Goal: Task Accomplishment & Management: Complete application form

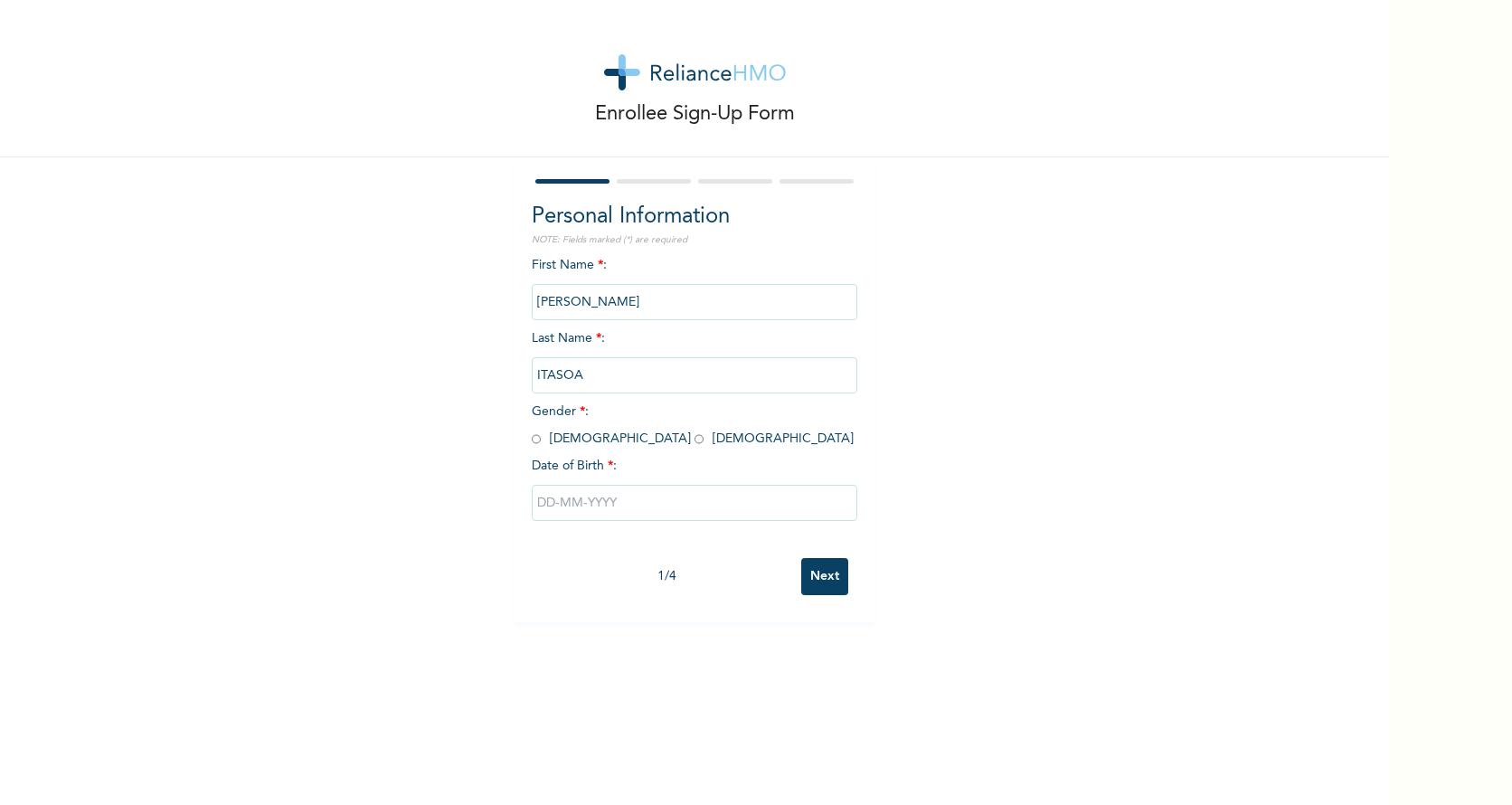
click at [532, 438] on input "radio" at bounding box center [536, 438] width 9 height 17
radio input "true"
click at [592, 508] on input "text" at bounding box center [694, 503] width 326 height 36
select select "7"
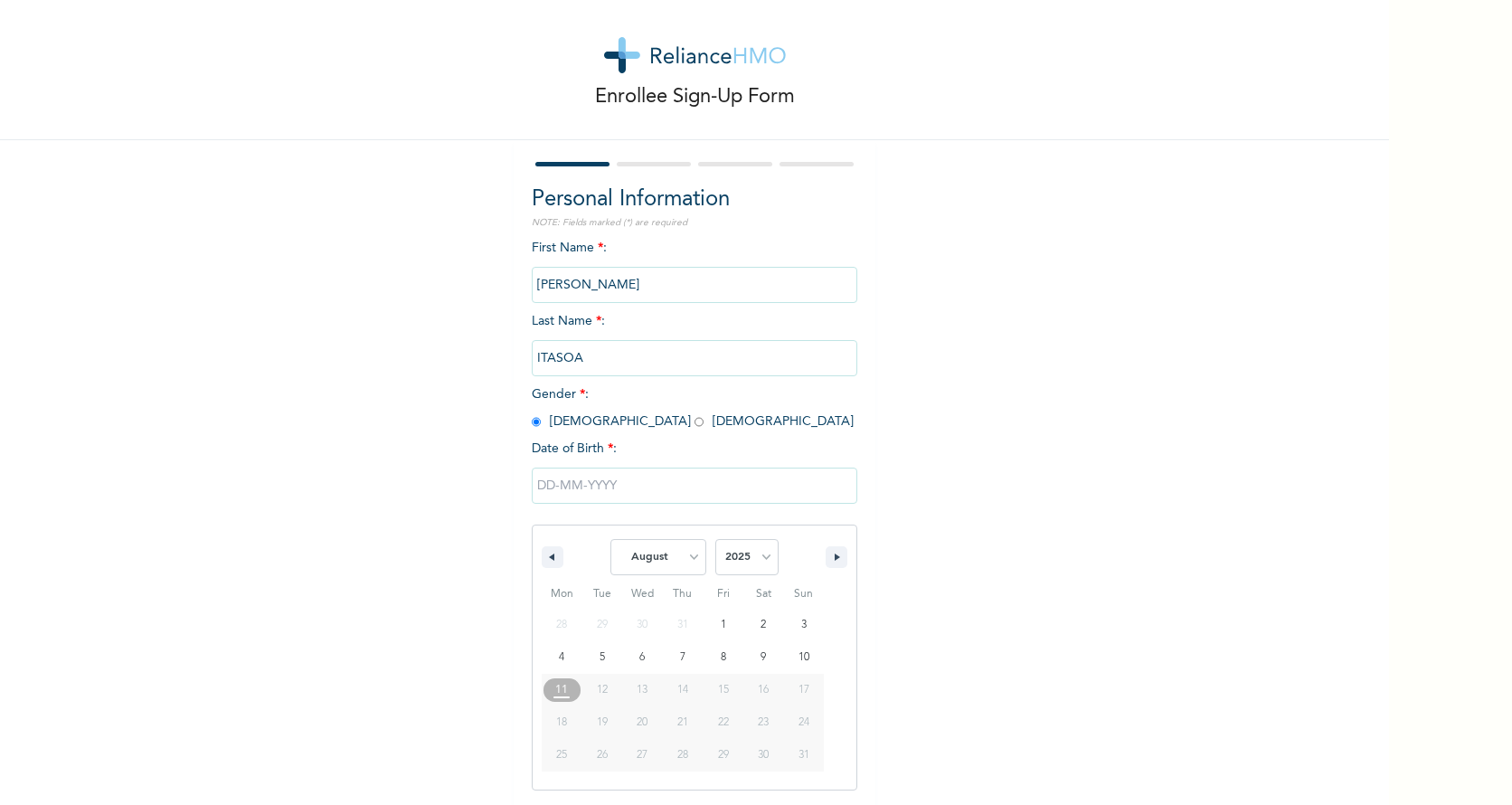
click at [566, 476] on input "text" at bounding box center [694, 486] width 326 height 36
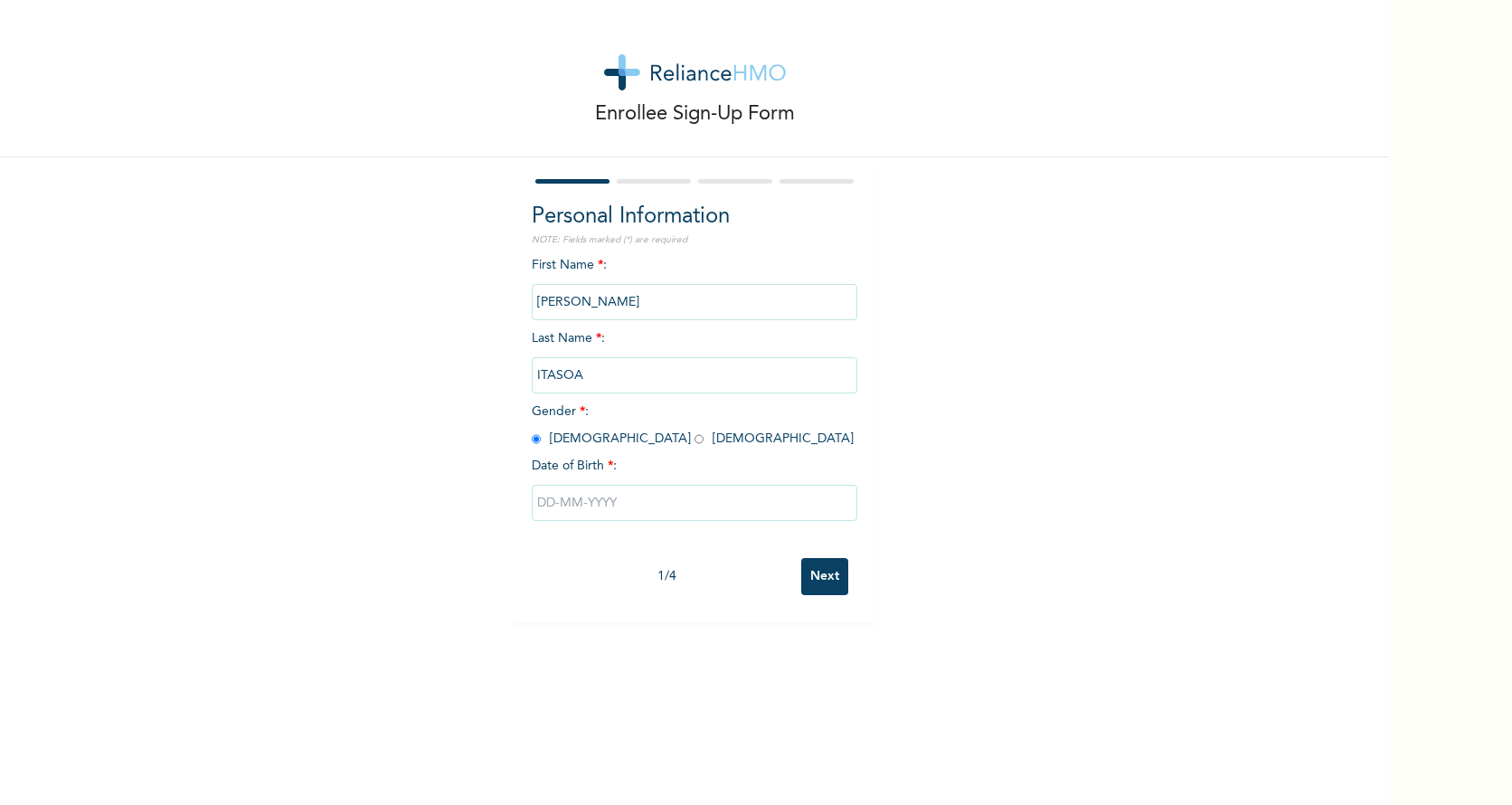
click at [555, 497] on input "text" at bounding box center [694, 503] width 326 height 36
select select "7"
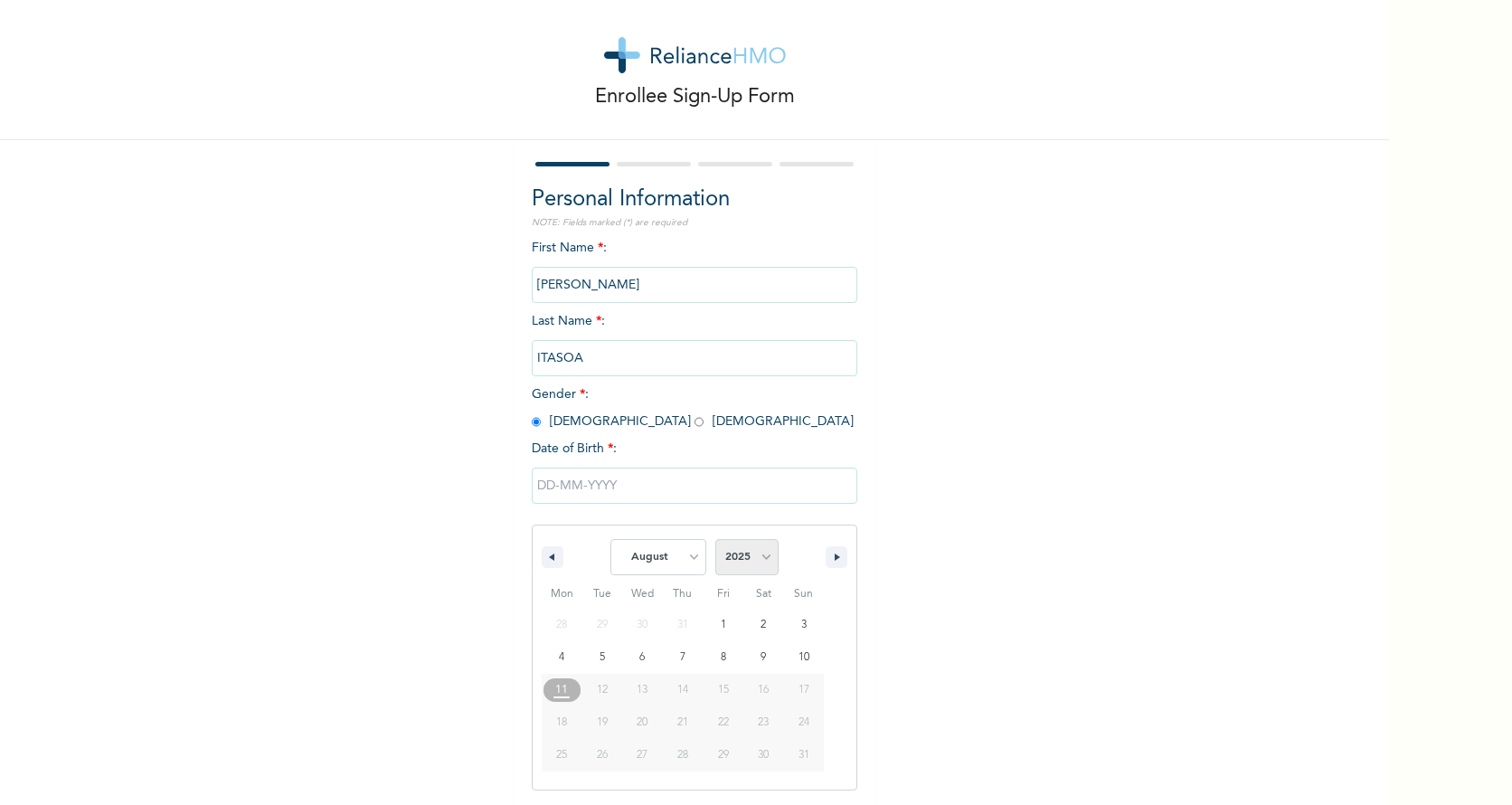
click at [758, 566] on select "2025 2024 2023 2022 2021 2020 2019 2018 2017 2016 2015 2014 2013 2012 2011 2010…" at bounding box center [747, 557] width 64 height 36
select select "1984"
click at [715, 540] on select "2025 2024 2023 2022 2021 2020 2019 2018 2017 2016 2015 2014 2013 2012 2011 2010…" at bounding box center [747, 557] width 64 height 36
click at [682, 563] on select "January February March April May June July August September October November De…" at bounding box center [659, 557] width 96 height 36
select select "11"
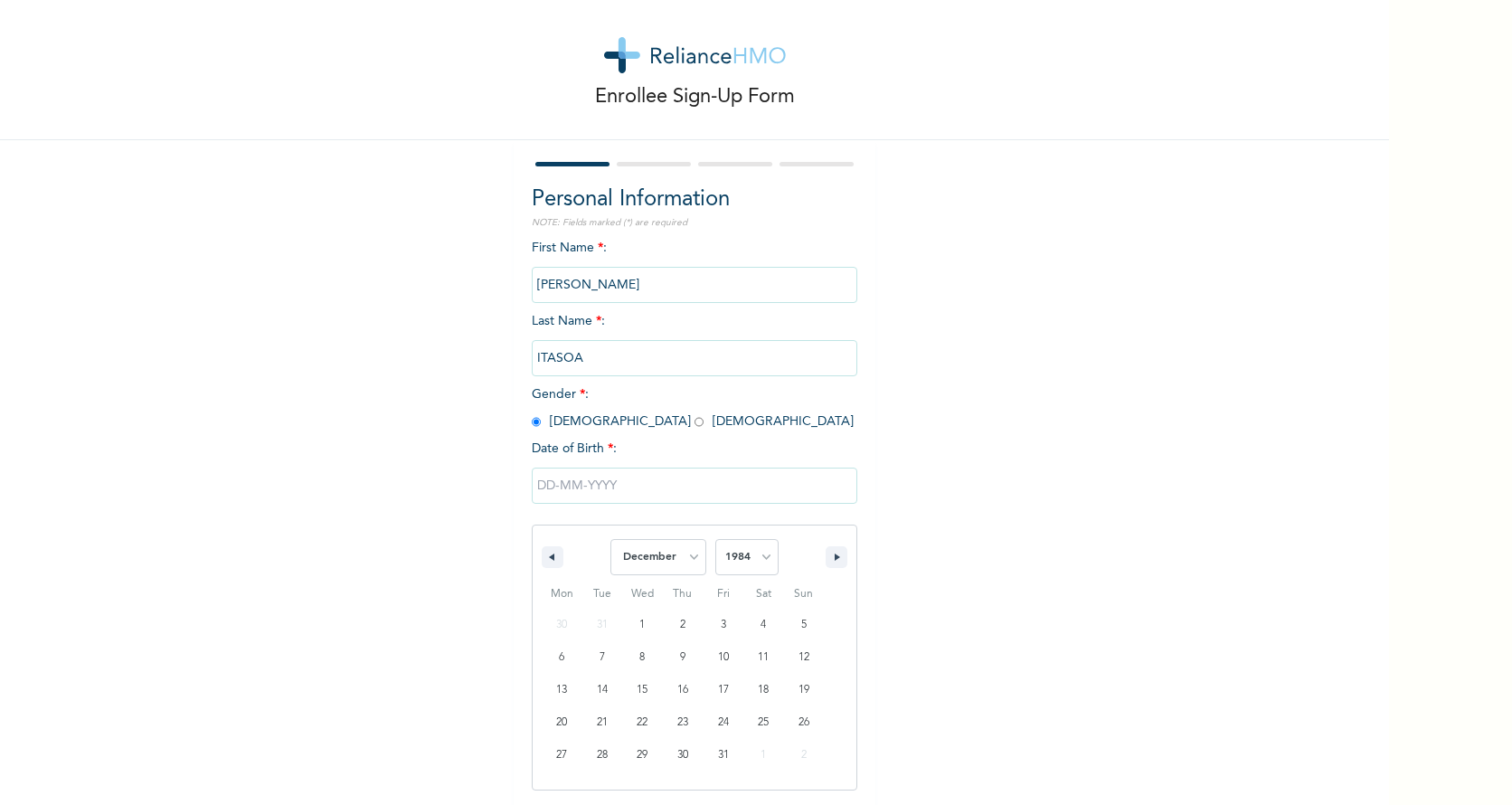
click at [611, 540] on select "January February March April May June July August September October November De…" at bounding box center [659, 557] width 96 height 36
type input "[DATE]"
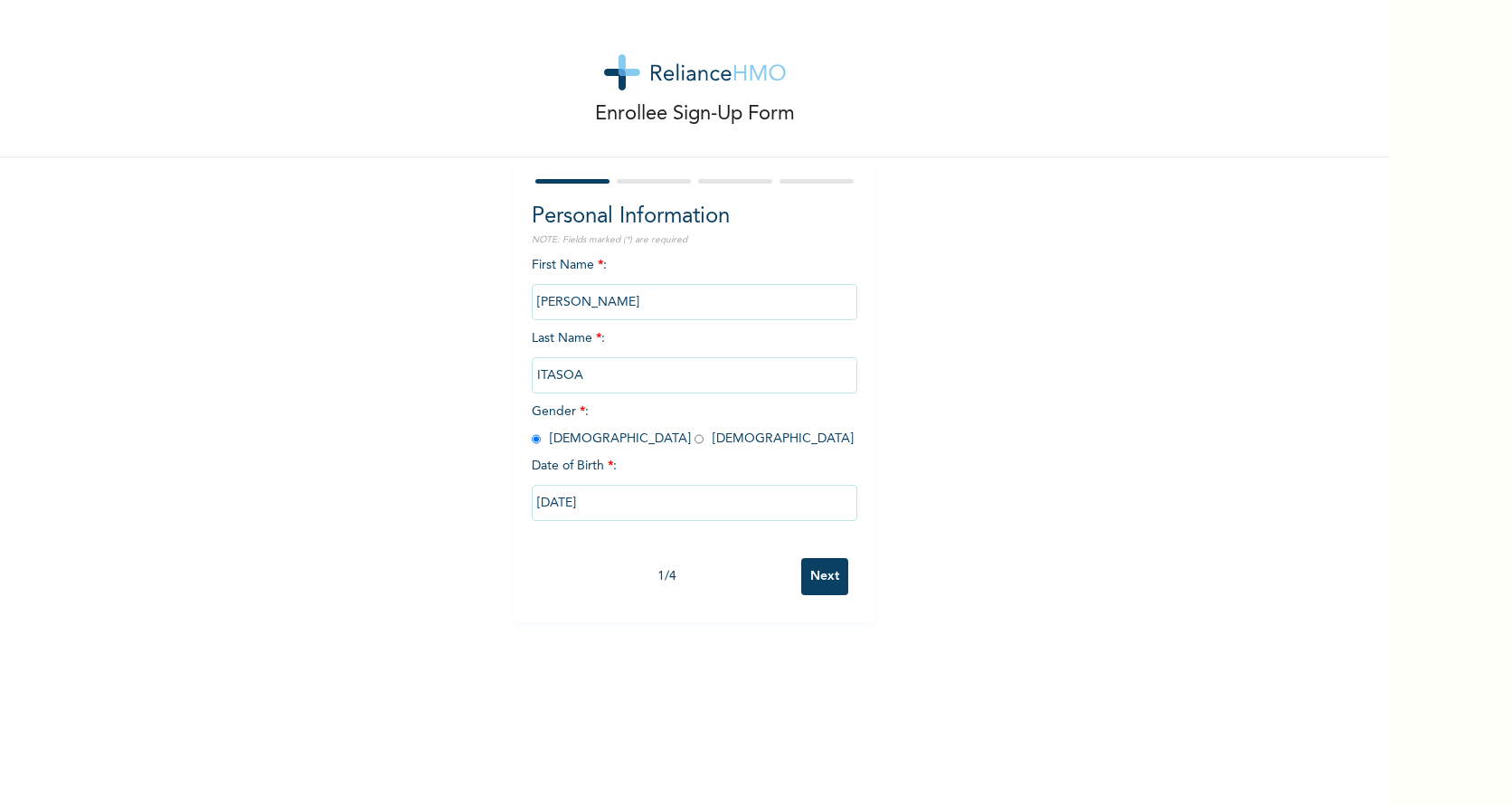
click at [584, 501] on input "[DATE]" at bounding box center [694, 503] width 326 height 36
select select "11"
select select "1984"
click at [820, 576] on input "Next" at bounding box center [825, 576] width 47 height 37
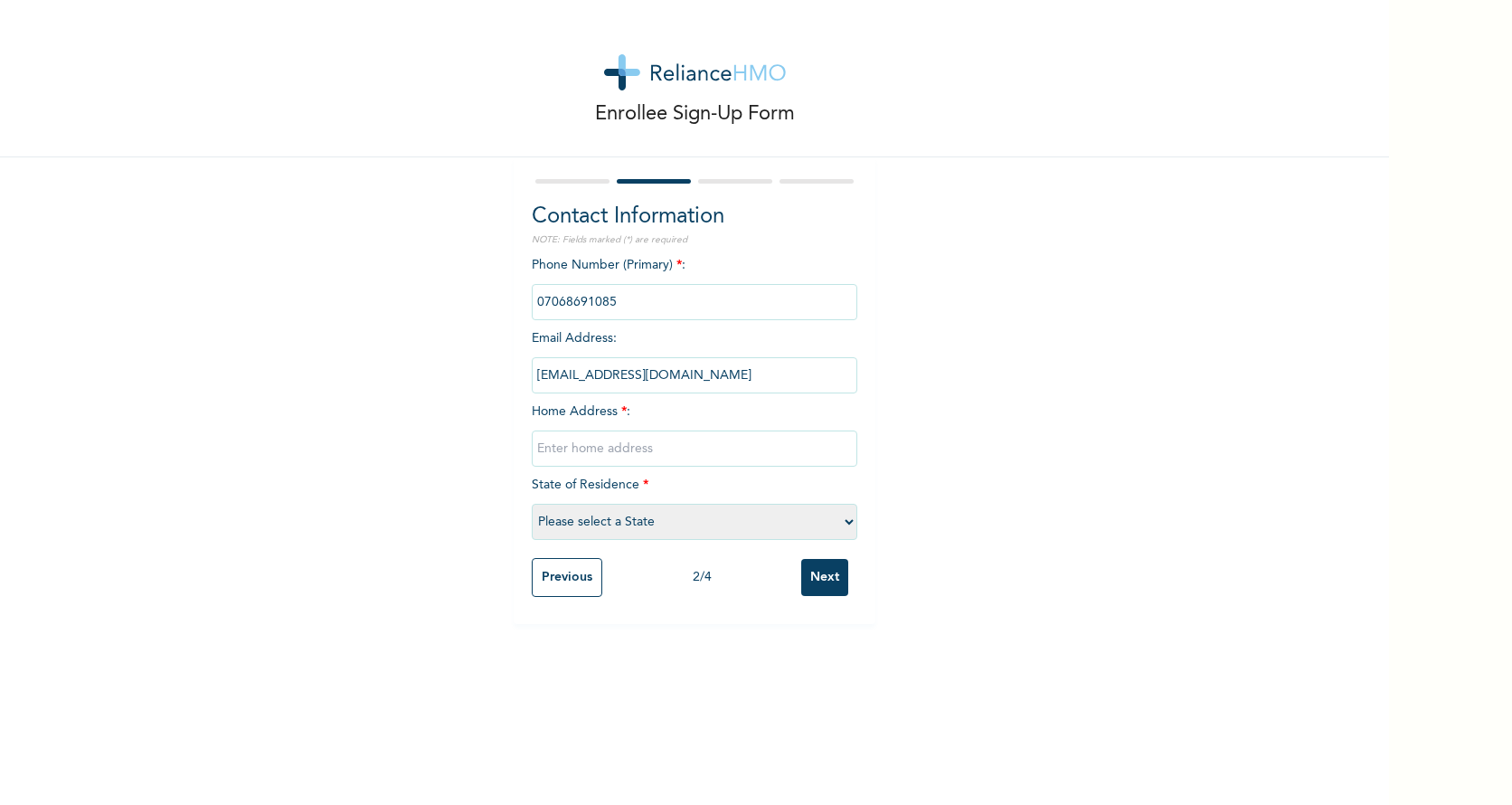
click at [678, 456] on input "text" at bounding box center [694, 448] width 326 height 36
type input "Glory-light Estate Iriebe, Obi-akpor"
select select "33"
click at [614, 517] on select "Please select a State [PERSON_NAME] (FCT) [PERSON_NAME] Ibom [GEOGRAPHIC_DATA] …" at bounding box center [694, 522] width 326 height 36
click at [532, 504] on select "Please select a State [PERSON_NAME] (FCT) [PERSON_NAME] Ibom [GEOGRAPHIC_DATA] …" at bounding box center [694, 522] width 326 height 36
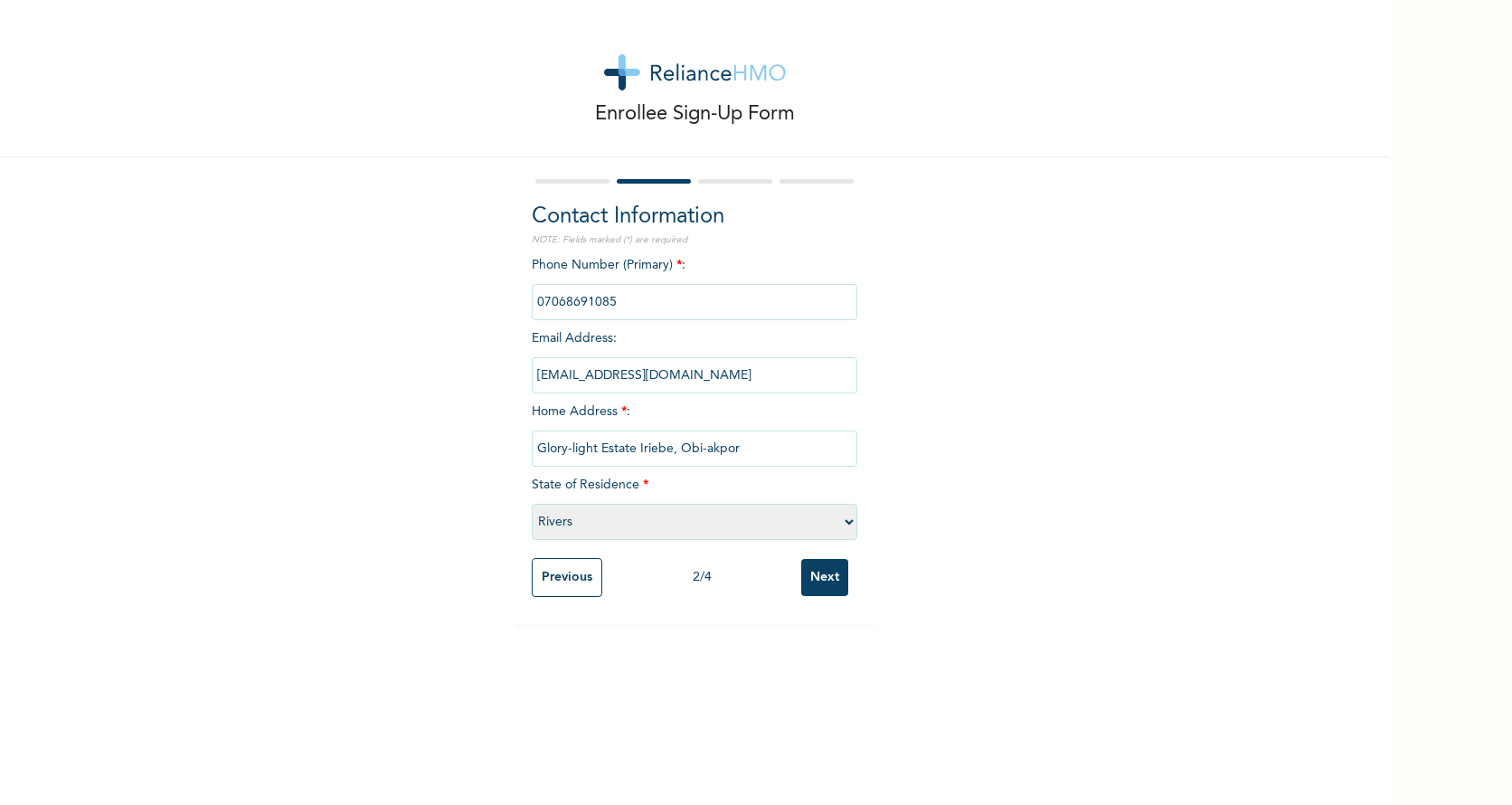
click at [821, 575] on input "Next" at bounding box center [825, 577] width 47 height 37
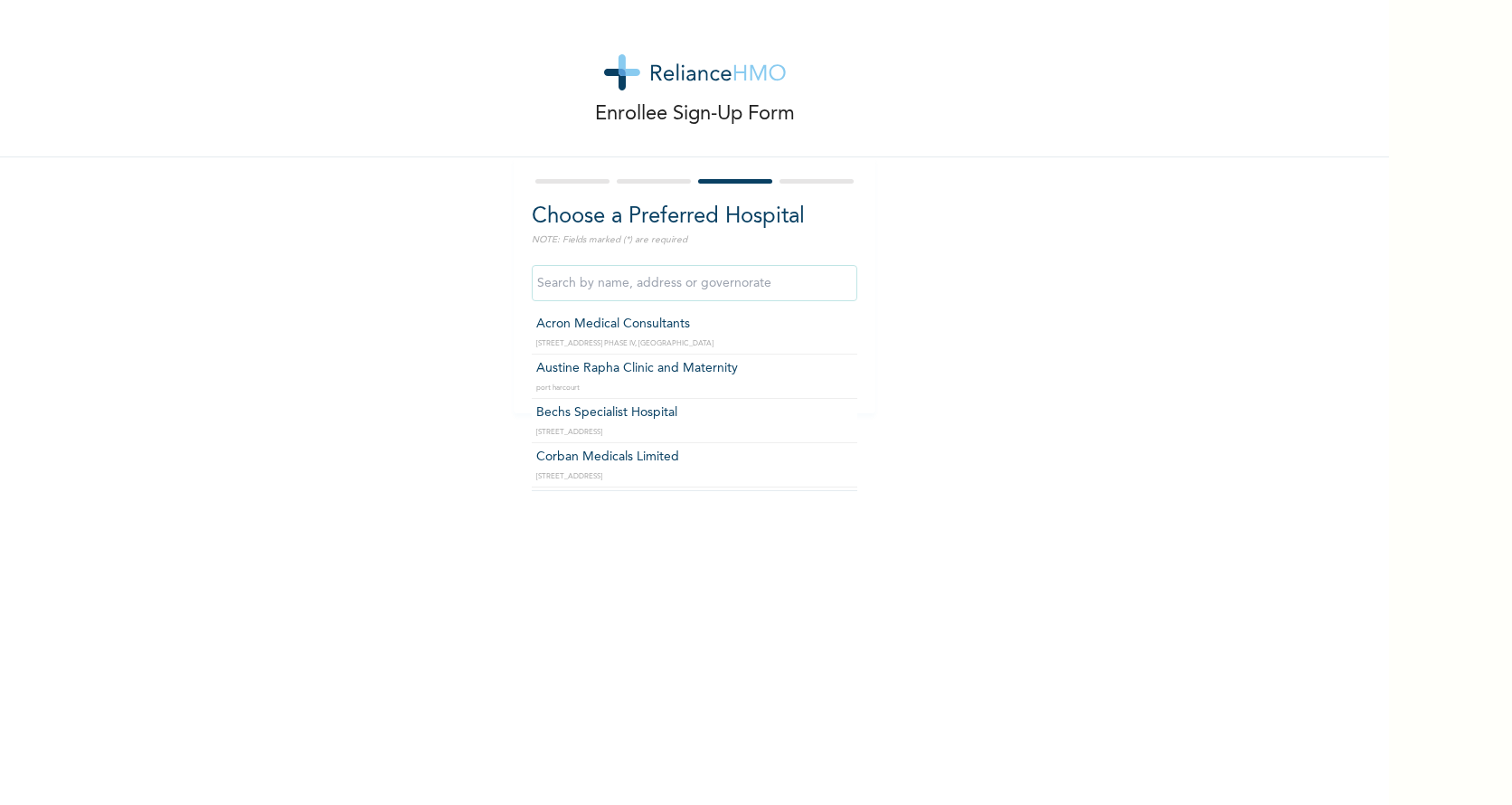
click at [663, 283] on input "text" at bounding box center [694, 283] width 326 height 36
click at [640, 286] on input "st m" at bounding box center [694, 283] width 326 height 36
type input "s"
type input "ST. [GEOGRAPHIC_DATA]"
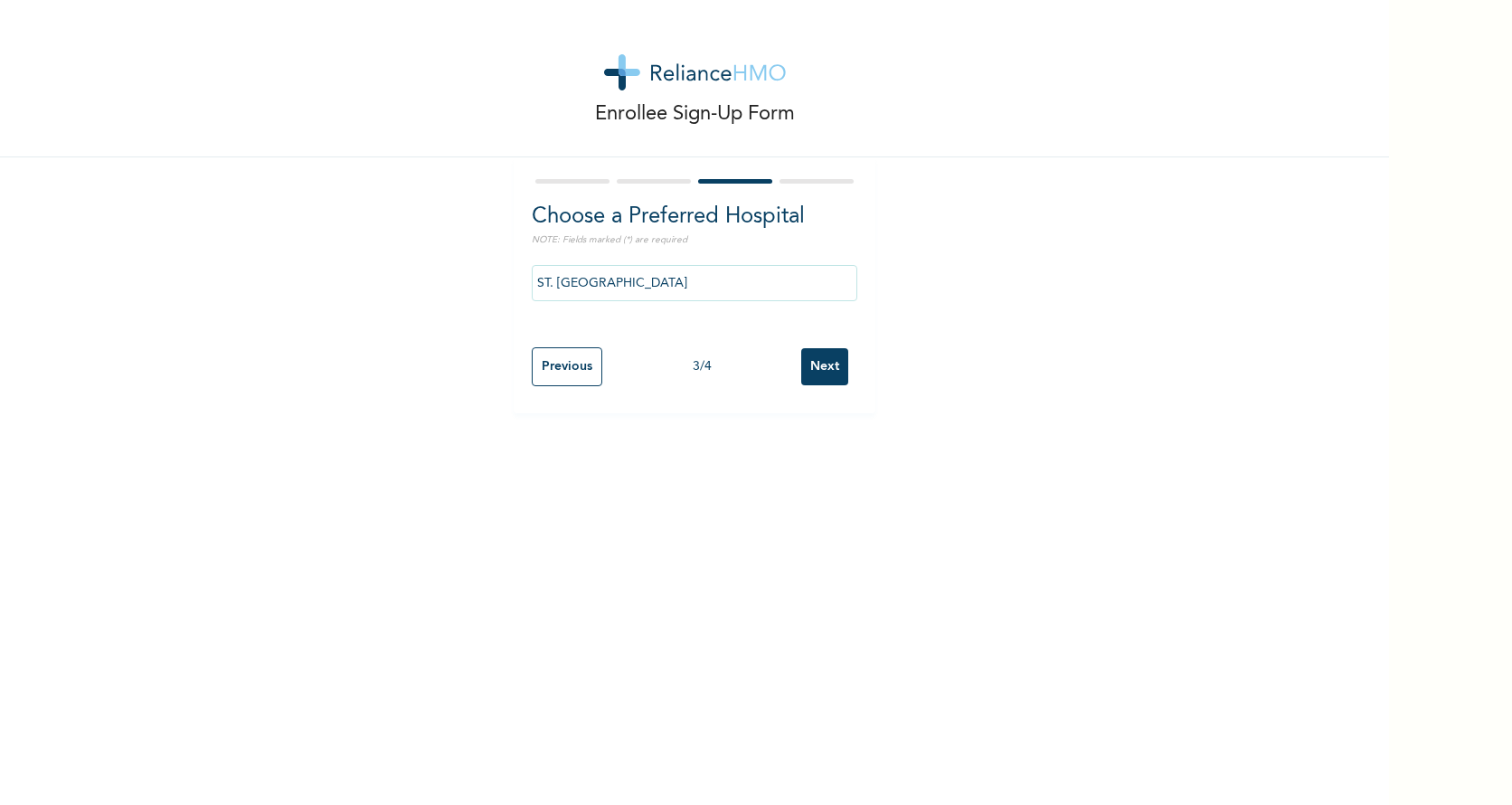
click at [831, 364] on input "Next" at bounding box center [825, 367] width 47 height 37
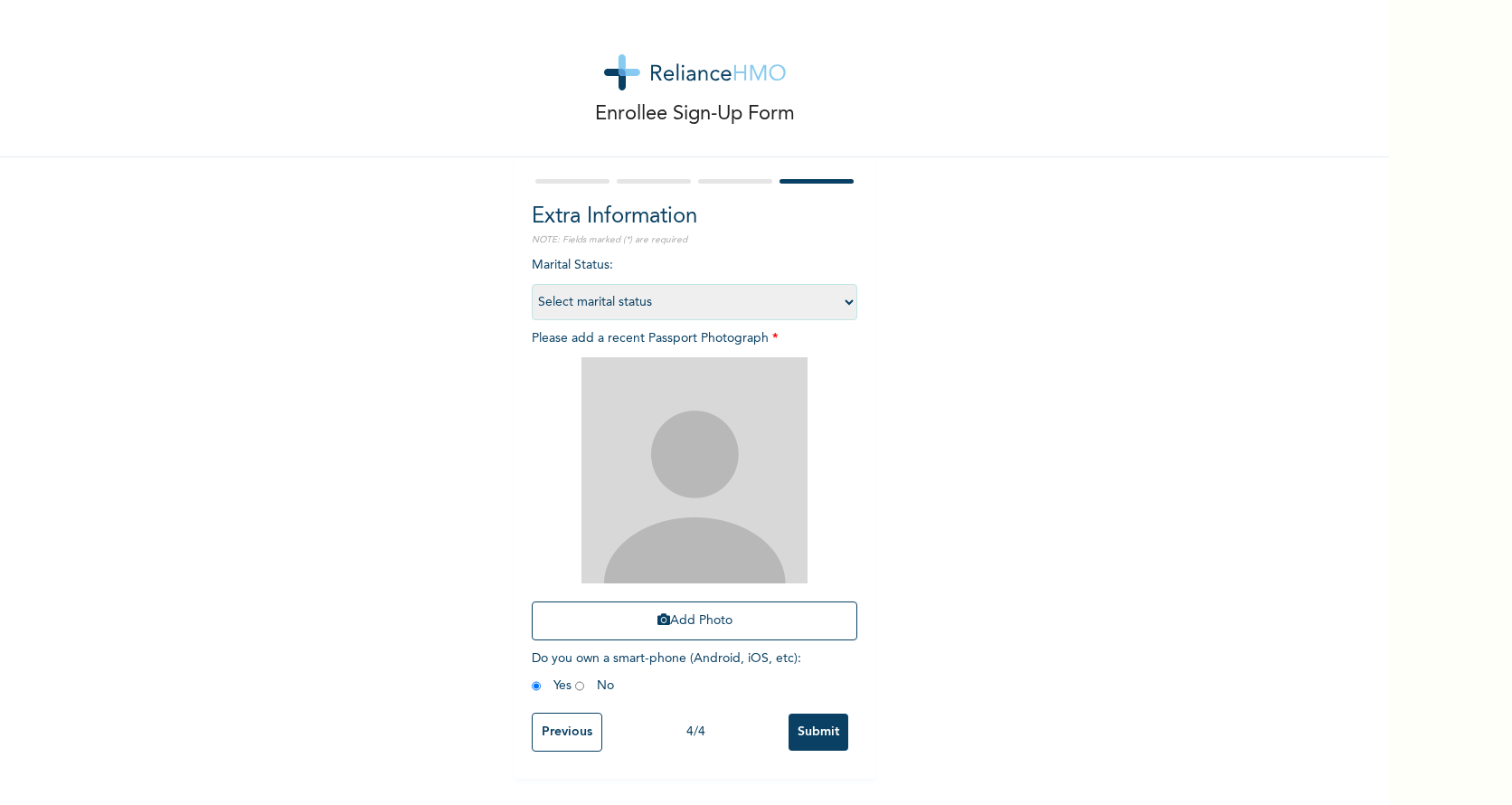
click at [821, 306] on select "Select marital status [DEMOGRAPHIC_DATA] Married [DEMOGRAPHIC_DATA] Widow/[DEMO…" at bounding box center [694, 302] width 326 height 36
select select "2"
click at [532, 284] on select "Select marital status [DEMOGRAPHIC_DATA] Married [DEMOGRAPHIC_DATA] Widow/[DEMO…" at bounding box center [694, 302] width 326 height 36
click at [737, 439] on img at bounding box center [694, 470] width 226 height 226
click at [712, 618] on button "Add Photo" at bounding box center [694, 621] width 326 height 39
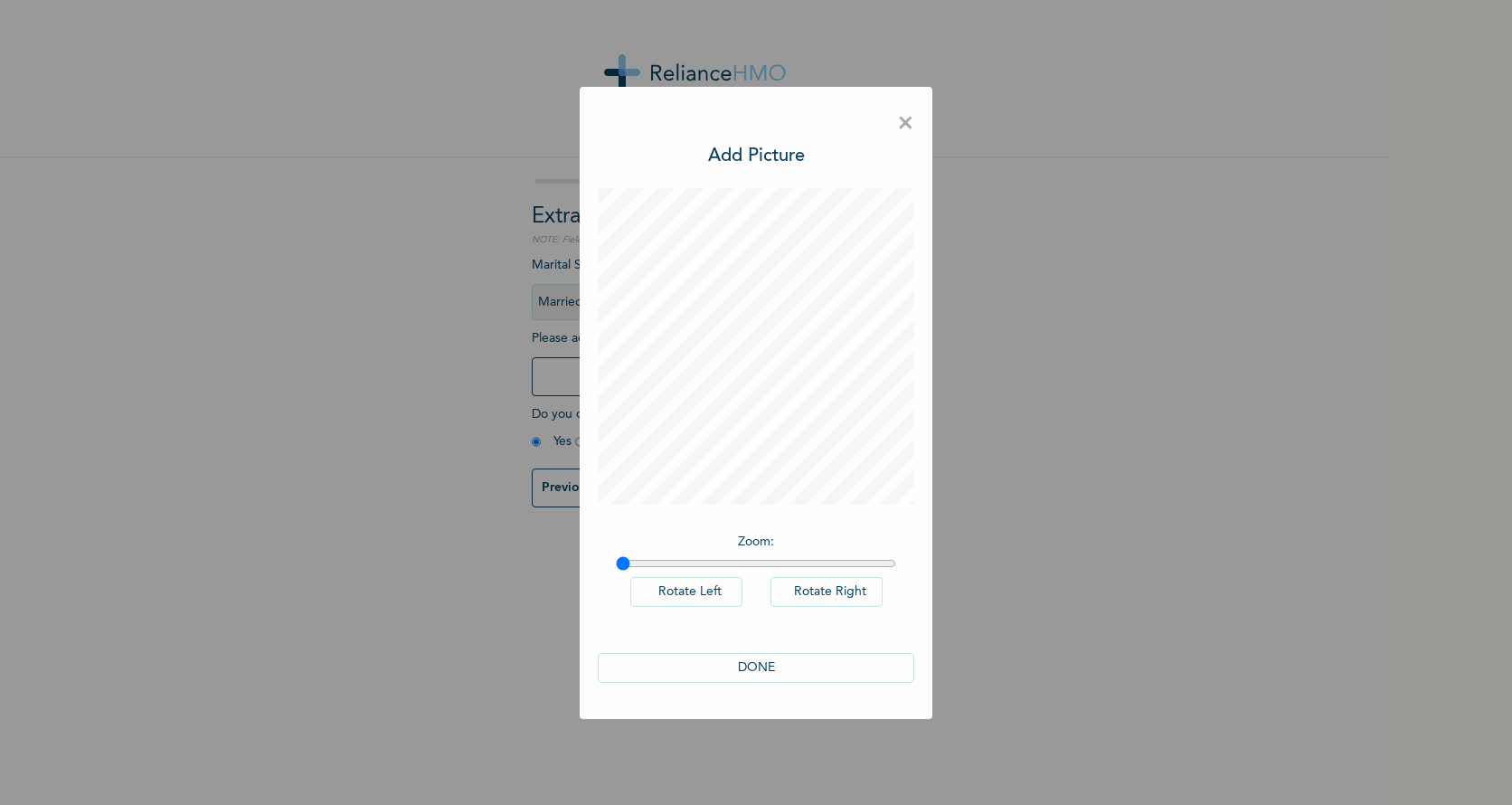
click at [761, 672] on button "DONE" at bounding box center [756, 667] width 317 height 30
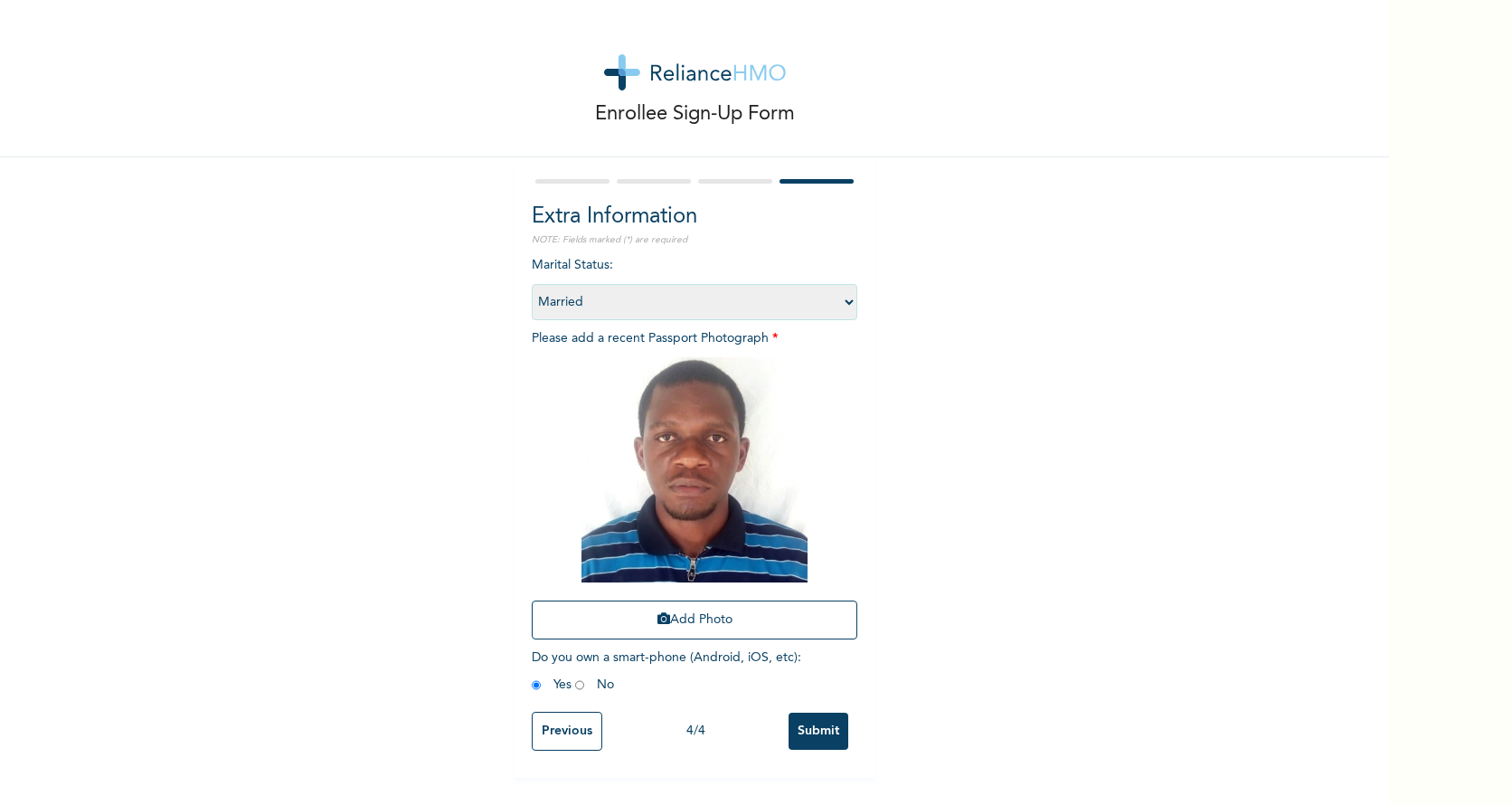
click at [820, 726] on input "Submit" at bounding box center [819, 731] width 60 height 37
